Goal: Task Accomplishment & Management: Use online tool/utility

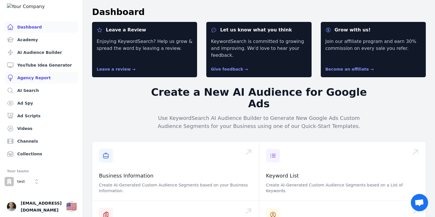
click at [35, 79] on link "Agency Report" at bounding box center [41, 78] width 73 height 12
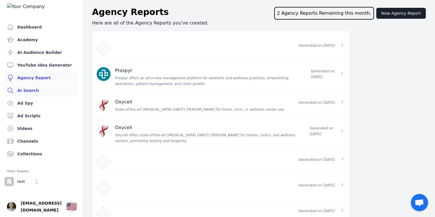
click at [53, 85] on link "AI Search" at bounding box center [41, 91] width 73 height 12
click at [37, 53] on link "AI Audience Builder" at bounding box center [41, 53] width 73 height 12
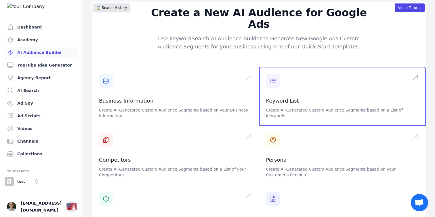
click at [281, 85] on span at bounding box center [342, 96] width 167 height 59
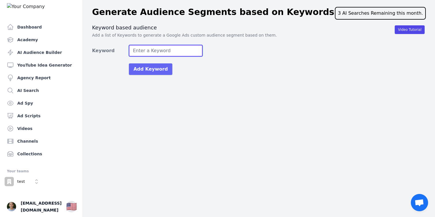
click at [149, 50] on input "Keyword" at bounding box center [166, 51] width 74 height 12
type input "medspa"
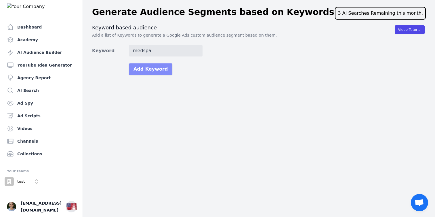
click at [143, 67] on button "Add Keyword" at bounding box center [150, 69] width 43 height 12
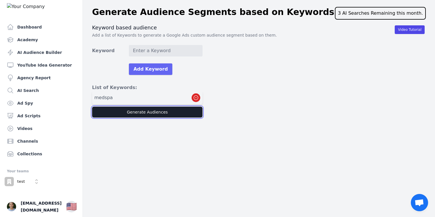
click at [149, 117] on button "Generate Audiences" at bounding box center [147, 112] width 111 height 11
